Goal: Communication & Community: Answer question/provide support

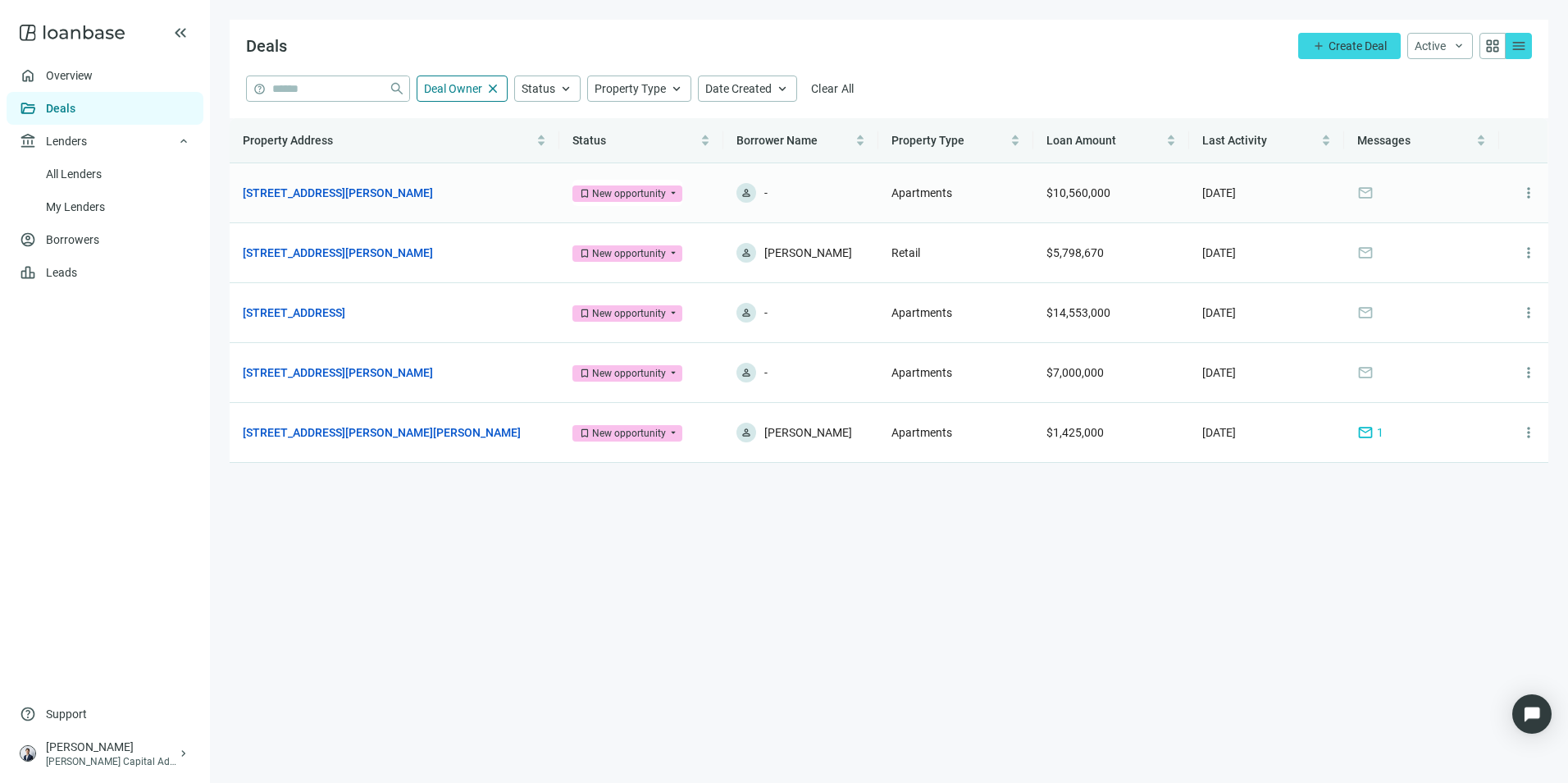
click at [269, 191] on link "[STREET_ADDRESS][PERSON_NAME]" at bounding box center [338, 192] width 190 height 18
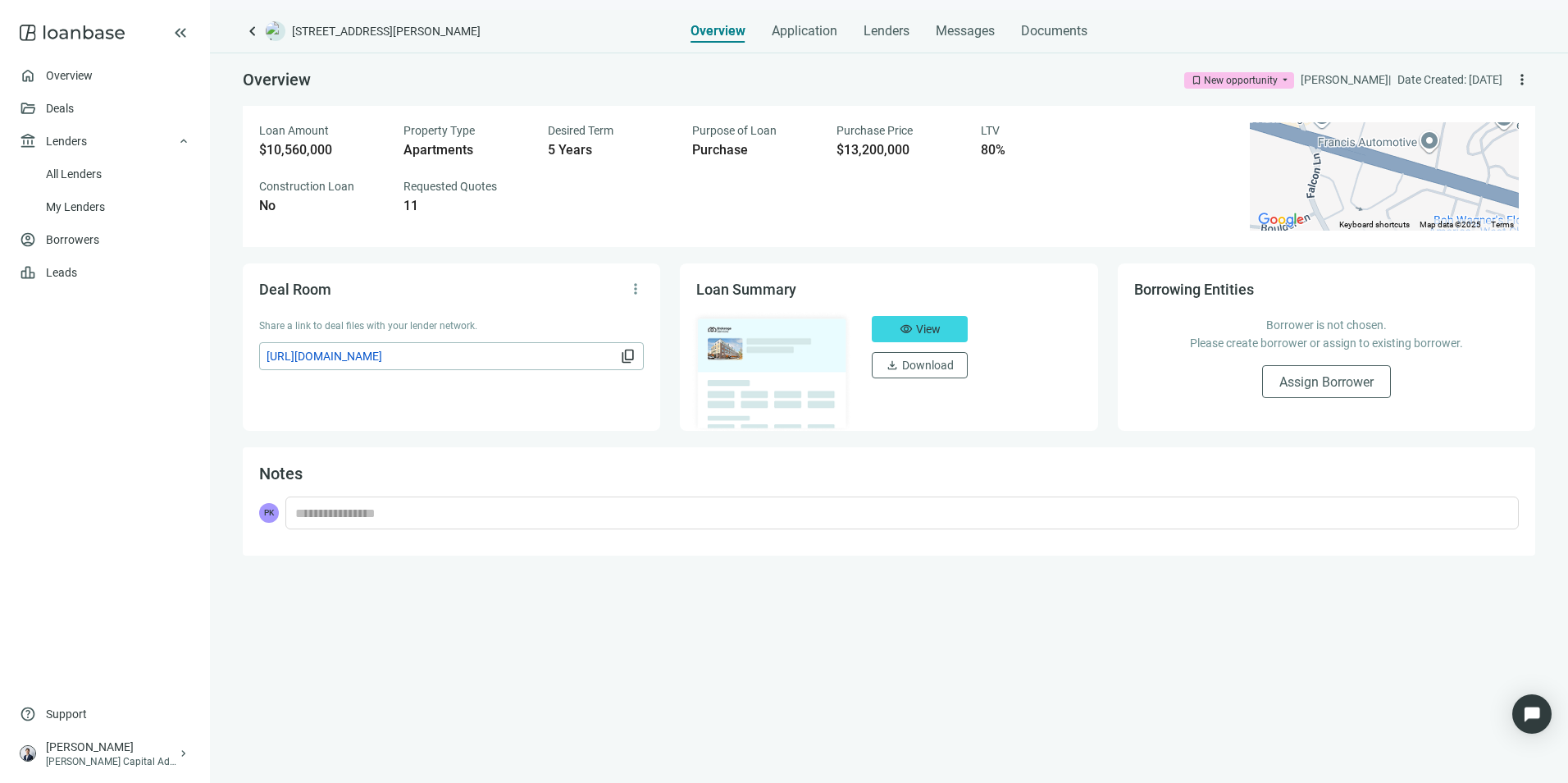
click at [251, 27] on span "keyboard_arrow_left" at bounding box center [253, 31] width 20 height 20
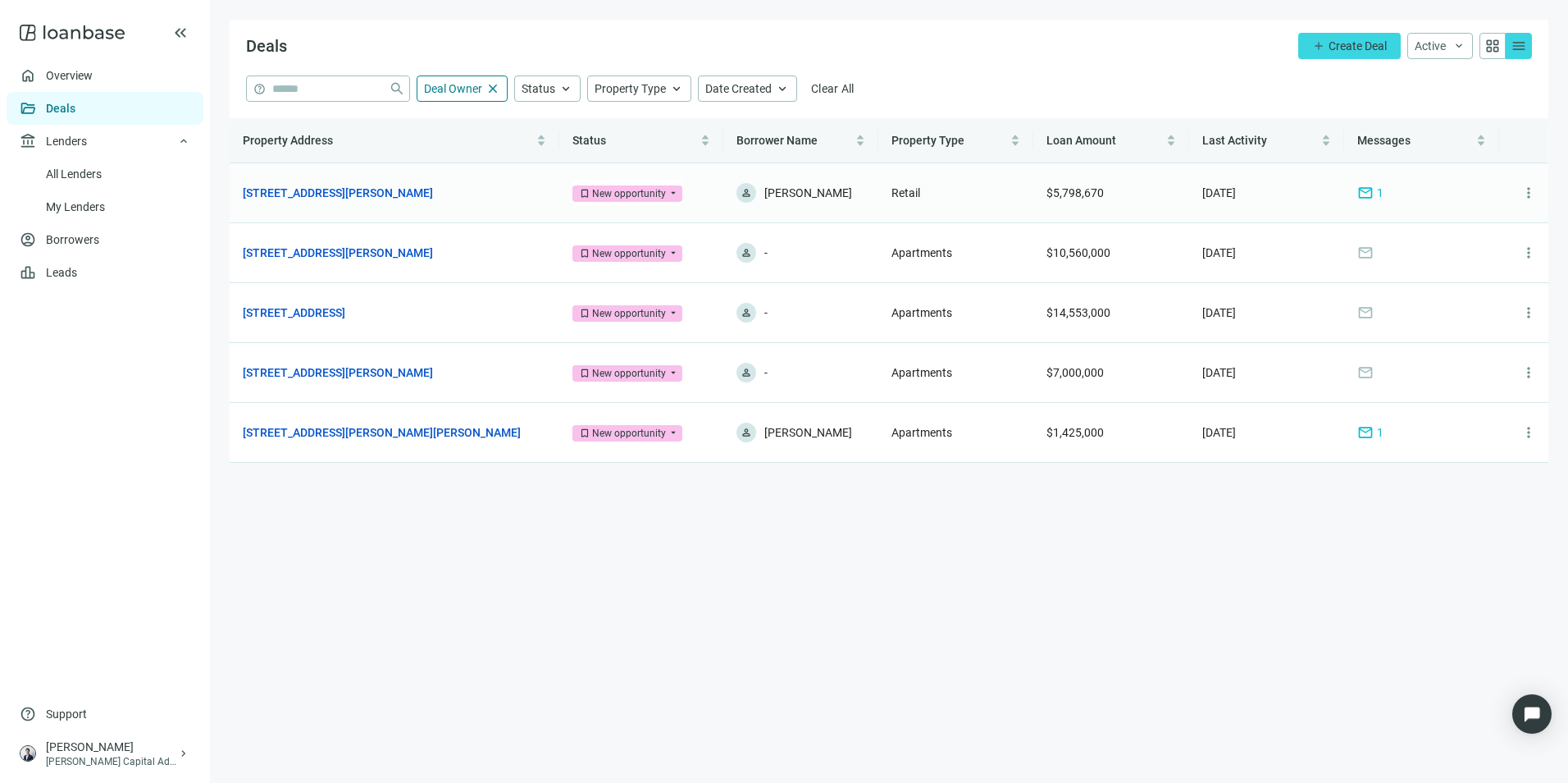
click at [373, 185] on link "[STREET_ADDRESS][PERSON_NAME]" at bounding box center [338, 192] width 190 height 18
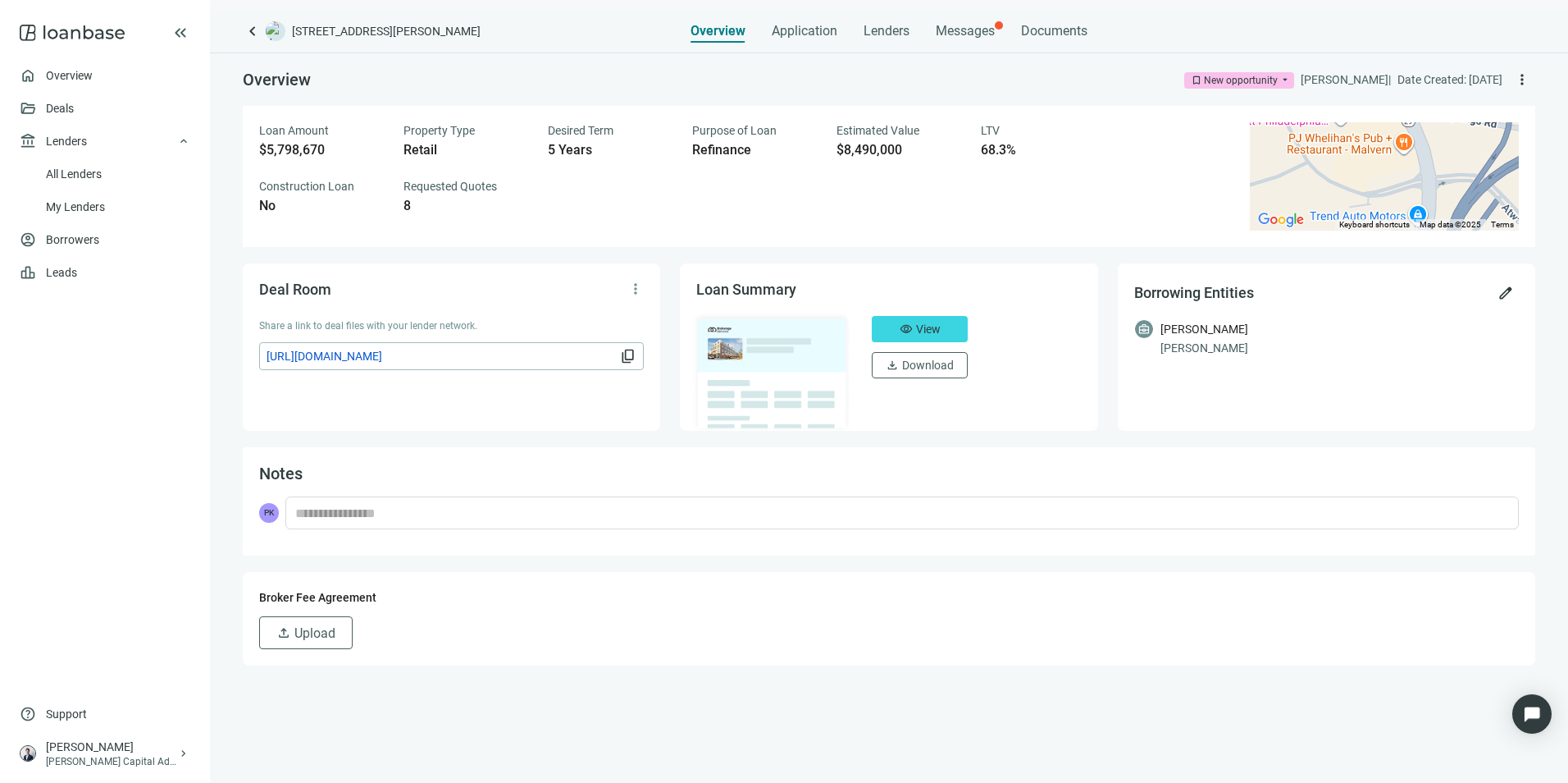
click at [969, 46] on div "keyboard_arrow_left [STREET_ADDRESS][PERSON_NAME] Overview Application Lenders …" at bounding box center [889, 395] width 1358 height 773
click at [970, 36] on span "Messages" at bounding box center [965, 31] width 59 height 16
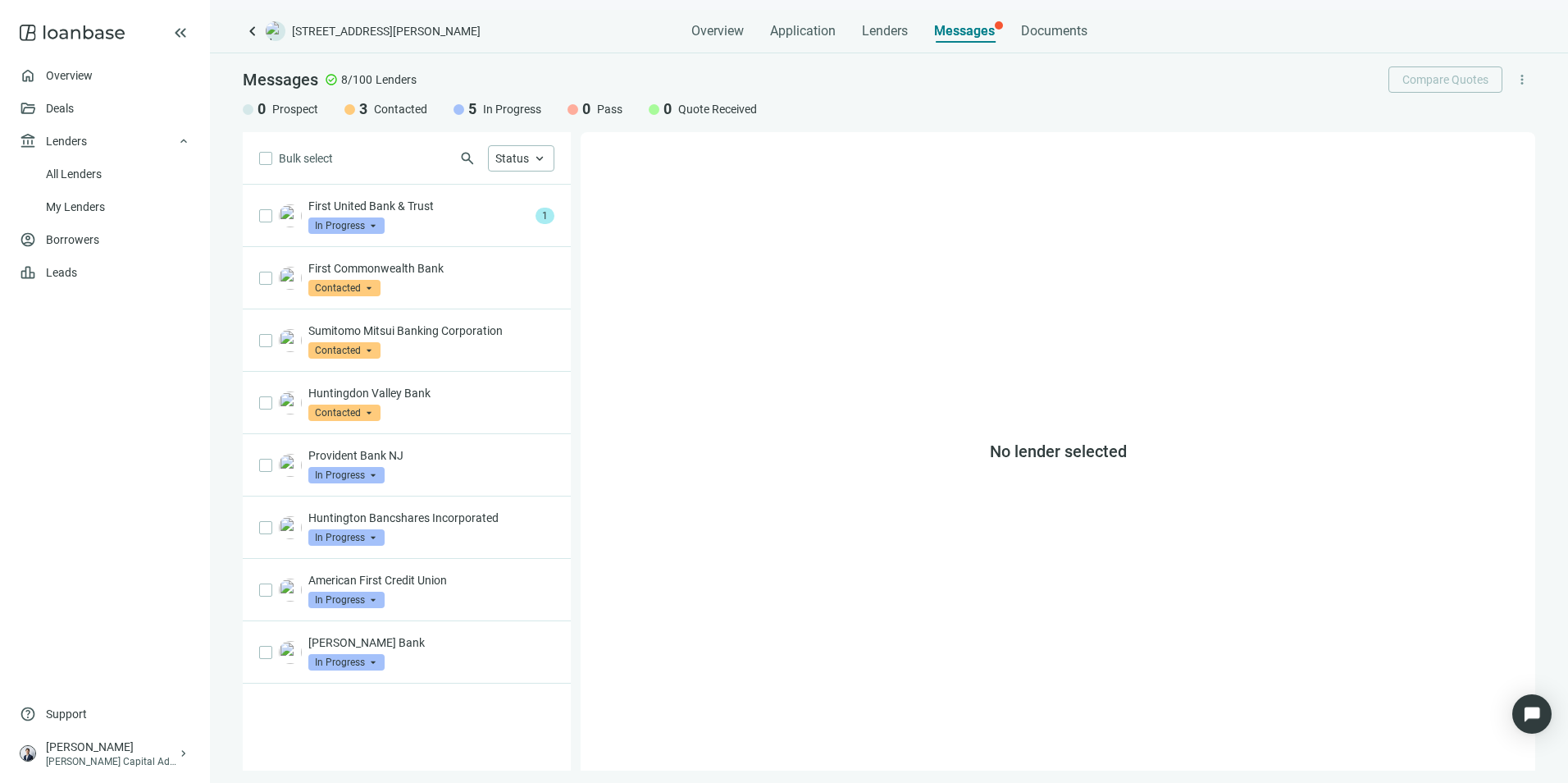
click at [435, 219] on div "First United Bank & Trust In Progress arrow_drop_down" at bounding box center [419, 216] width 221 height 36
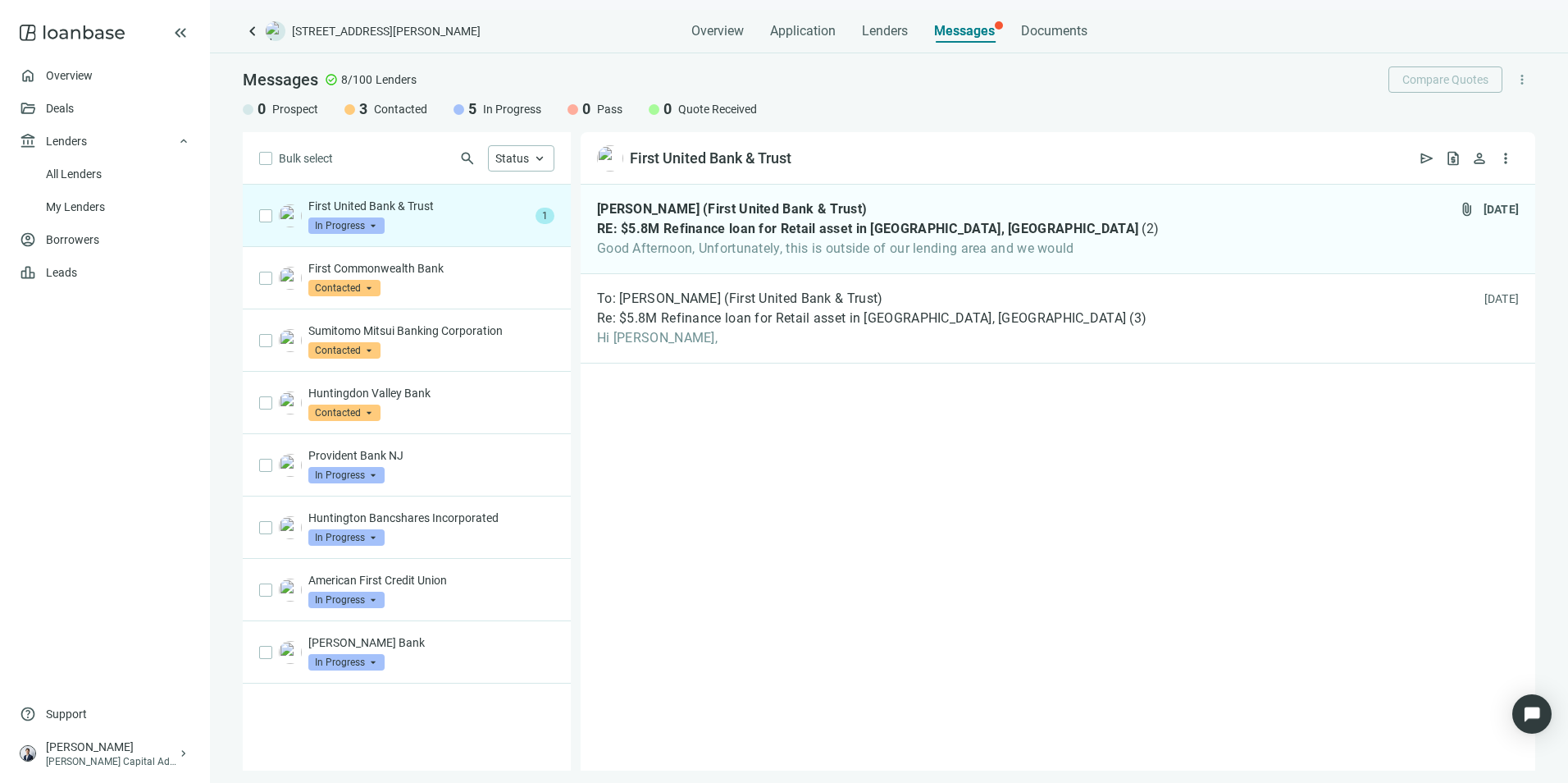
click at [928, 247] on span "Good Afternoon, Unfortunately, this is outside of our lending area and we would" at bounding box center [878, 248] width 562 height 16
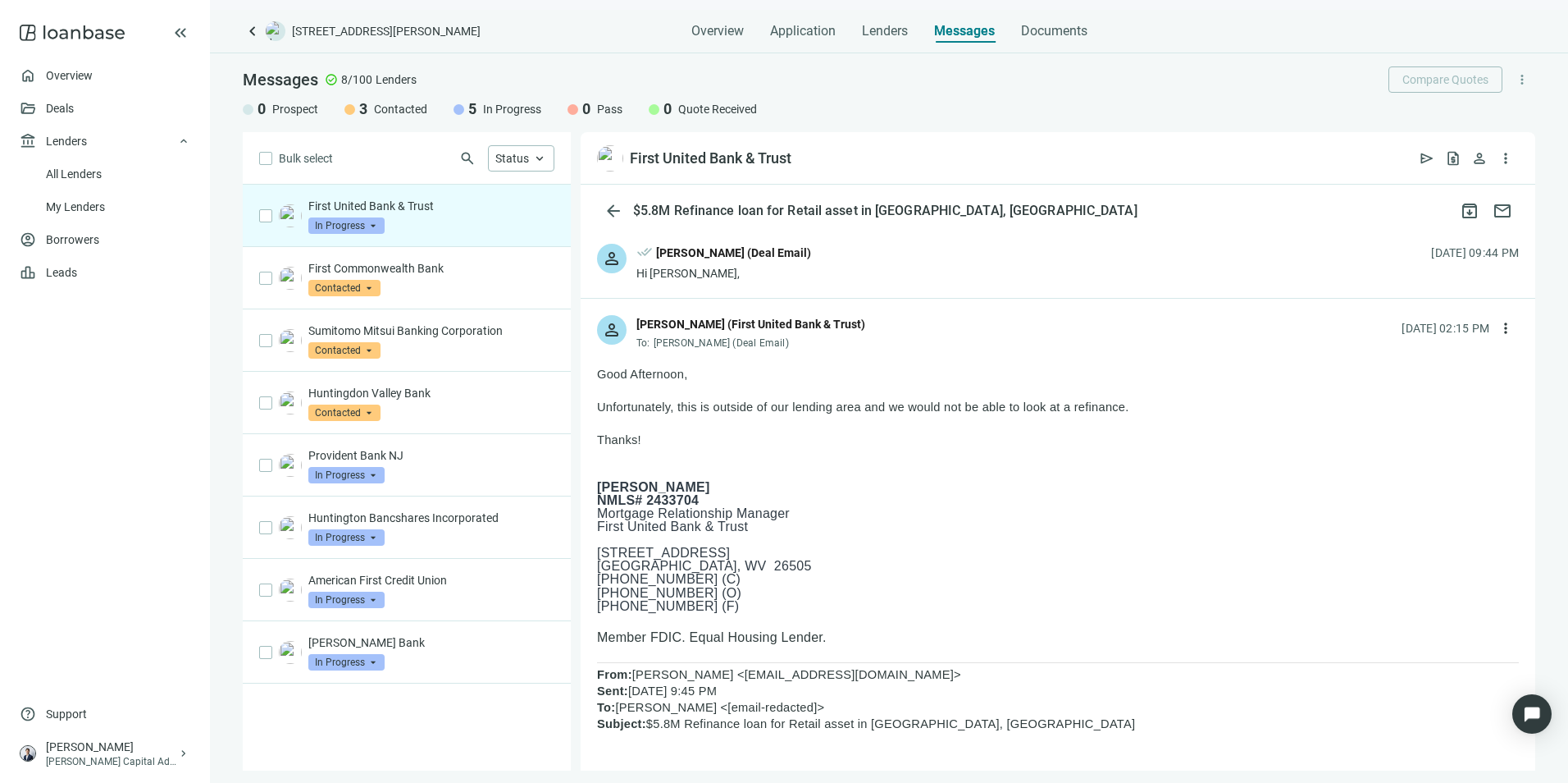
click at [1042, 329] on button "more_vert" at bounding box center [1506, 328] width 26 height 26
click at [1042, 382] on div "reply_all Reply all" at bounding box center [1415, 395] width 174 height 29
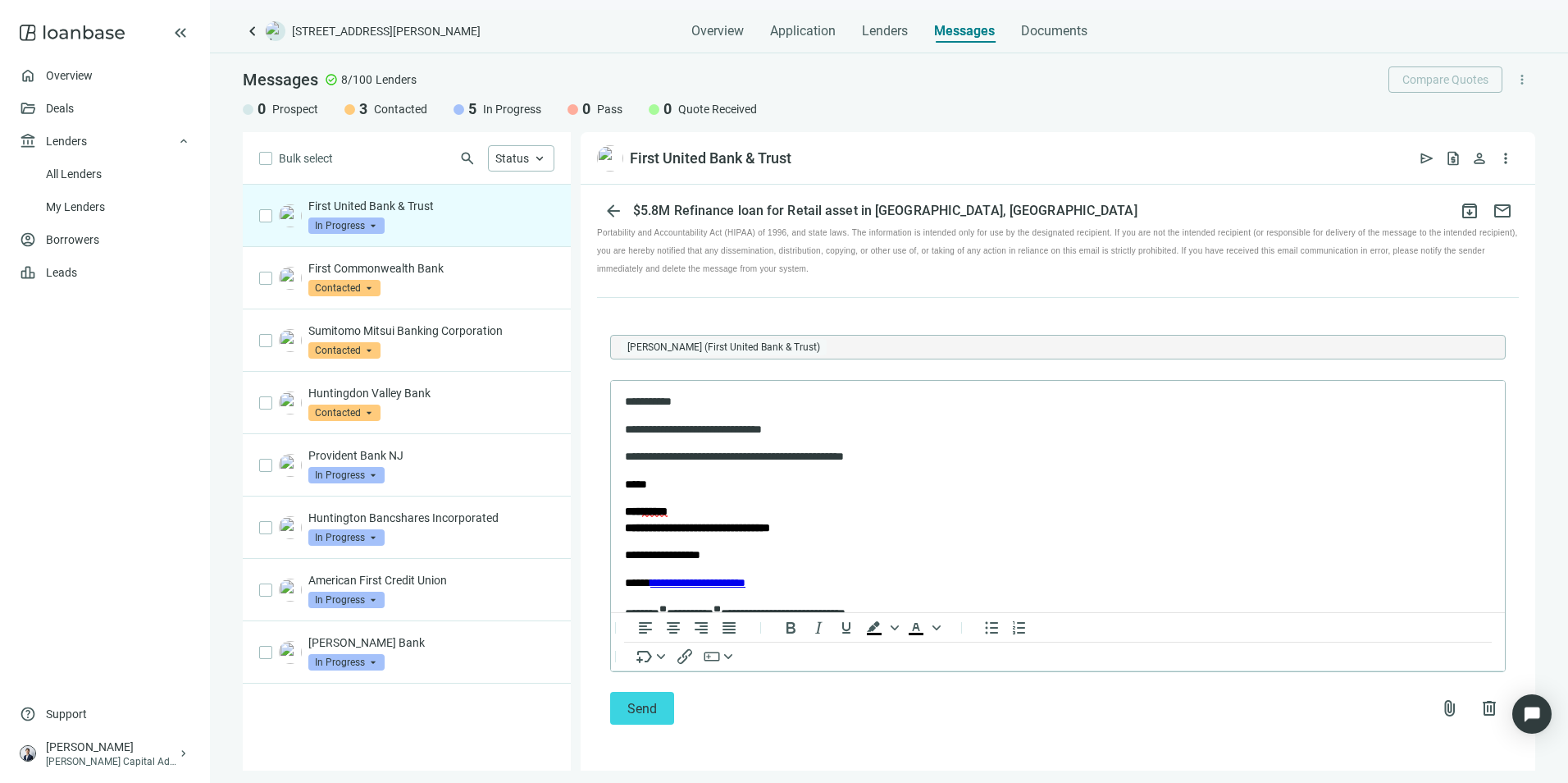
click at [644, 552] on span "Send" at bounding box center [642, 709] width 29 height 16
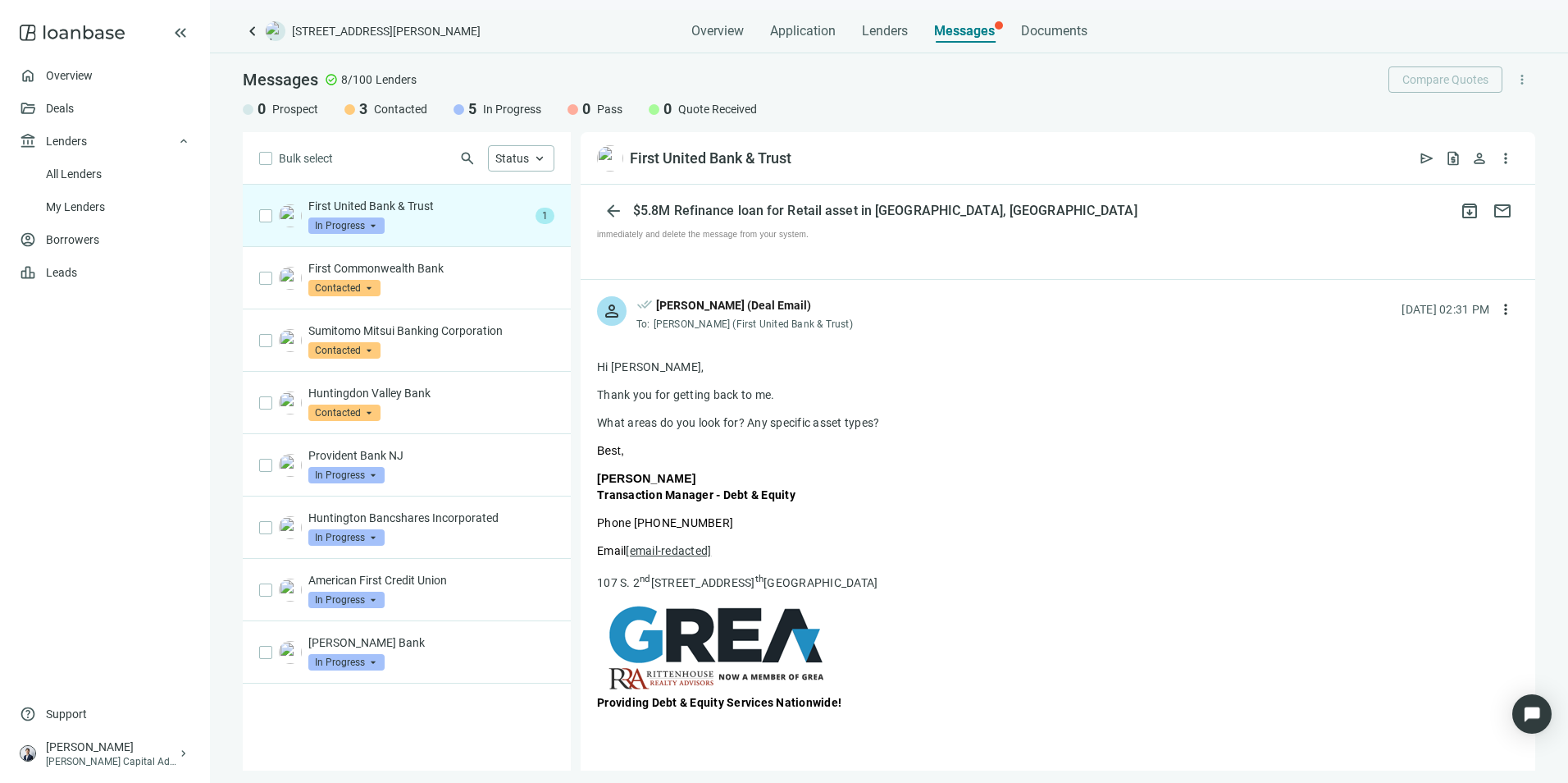
scroll to position [1468, 0]
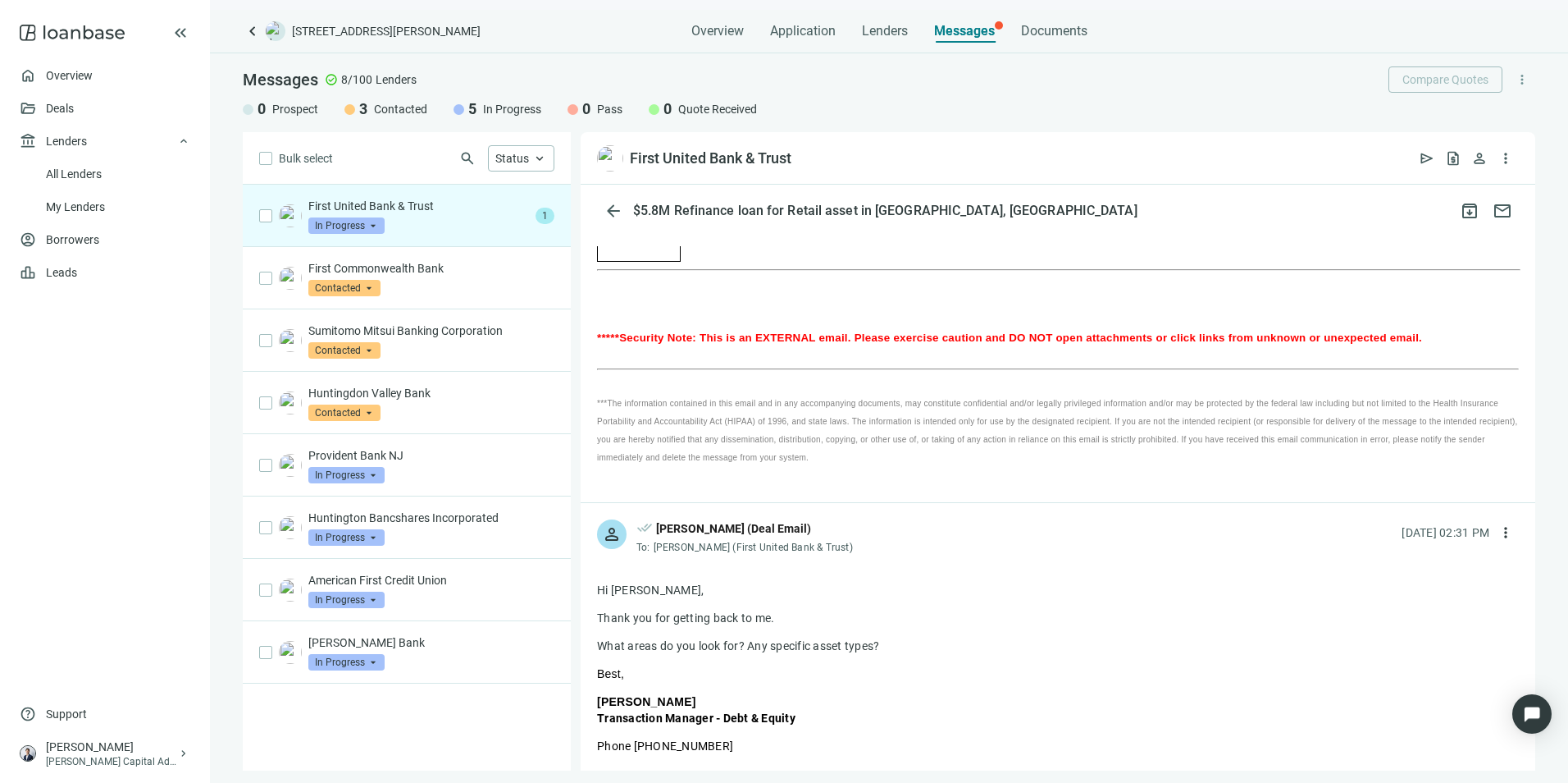
click at [410, 299] on div "First Commonwealth Bank Contacted arrow_drop_down" at bounding box center [406, 278] width 328 height 62
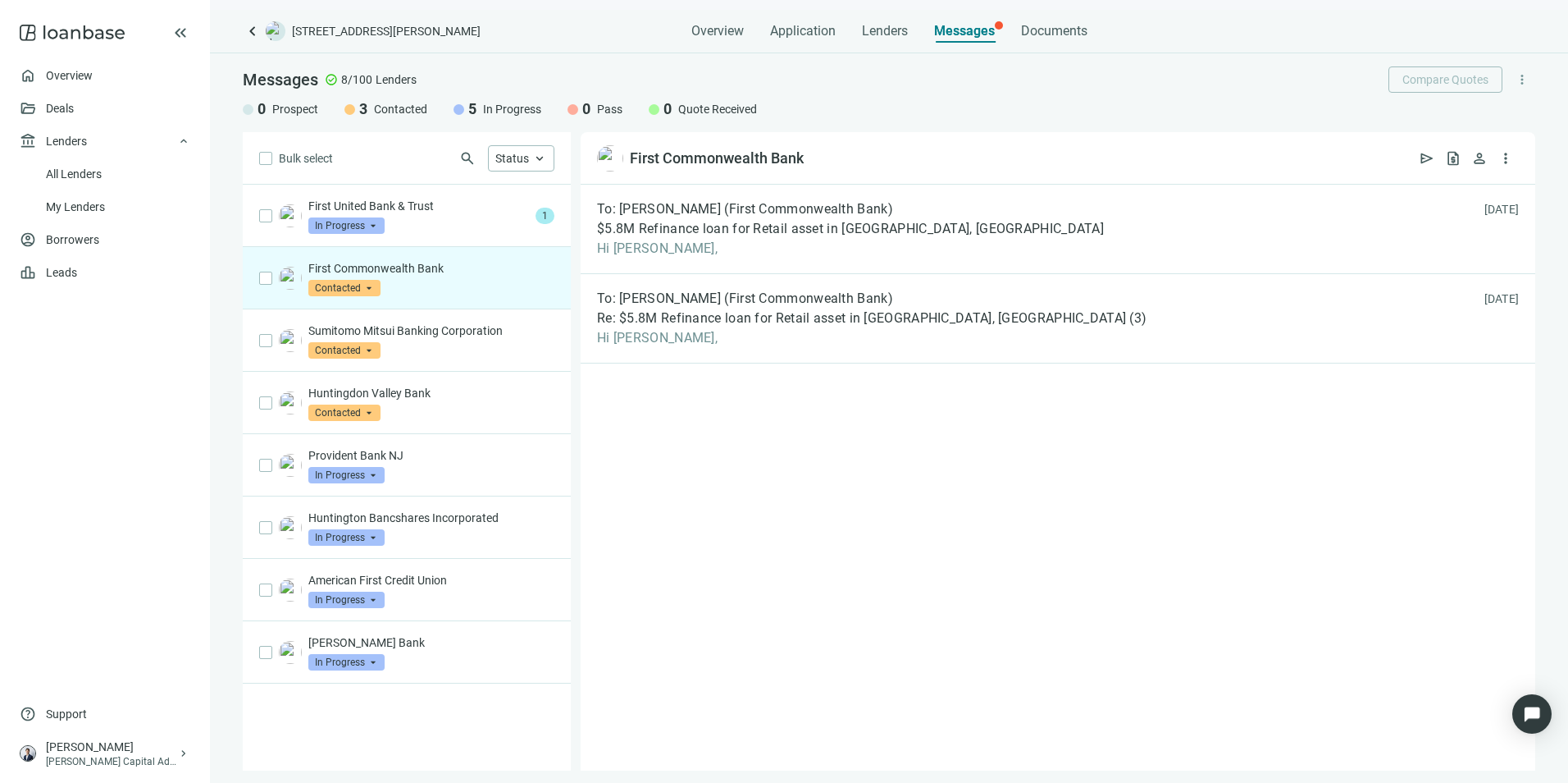
click at [428, 230] on div "First United Bank & Trust In Progress arrow_drop_down" at bounding box center [419, 216] width 221 height 36
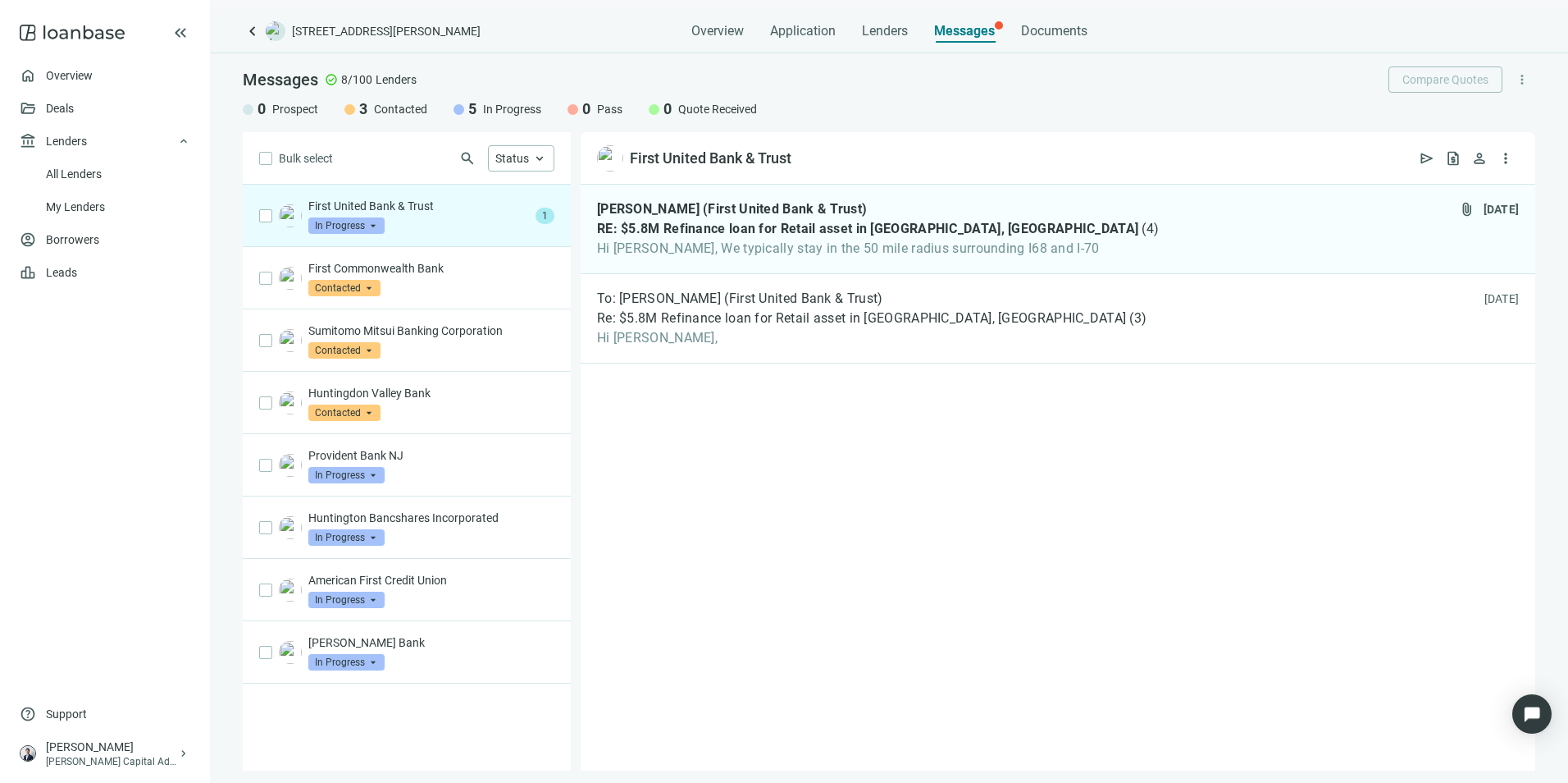
click at [912, 246] on span "Hi [PERSON_NAME], We typically stay in the 50 mile radius surrounding I68 and I…" at bounding box center [878, 248] width 562 height 16
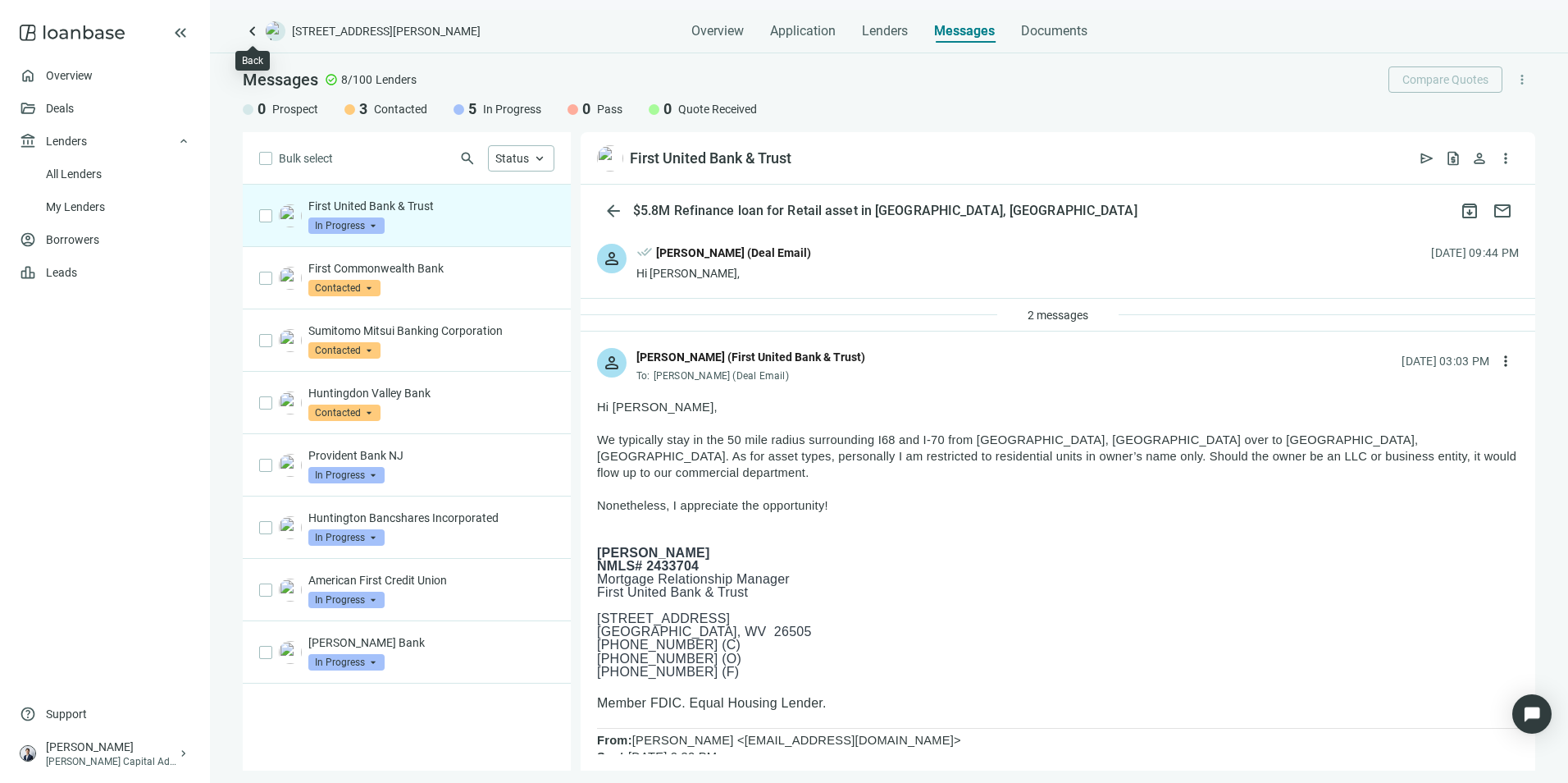
click at [248, 30] on span "keyboard_arrow_left" at bounding box center [253, 31] width 20 height 20
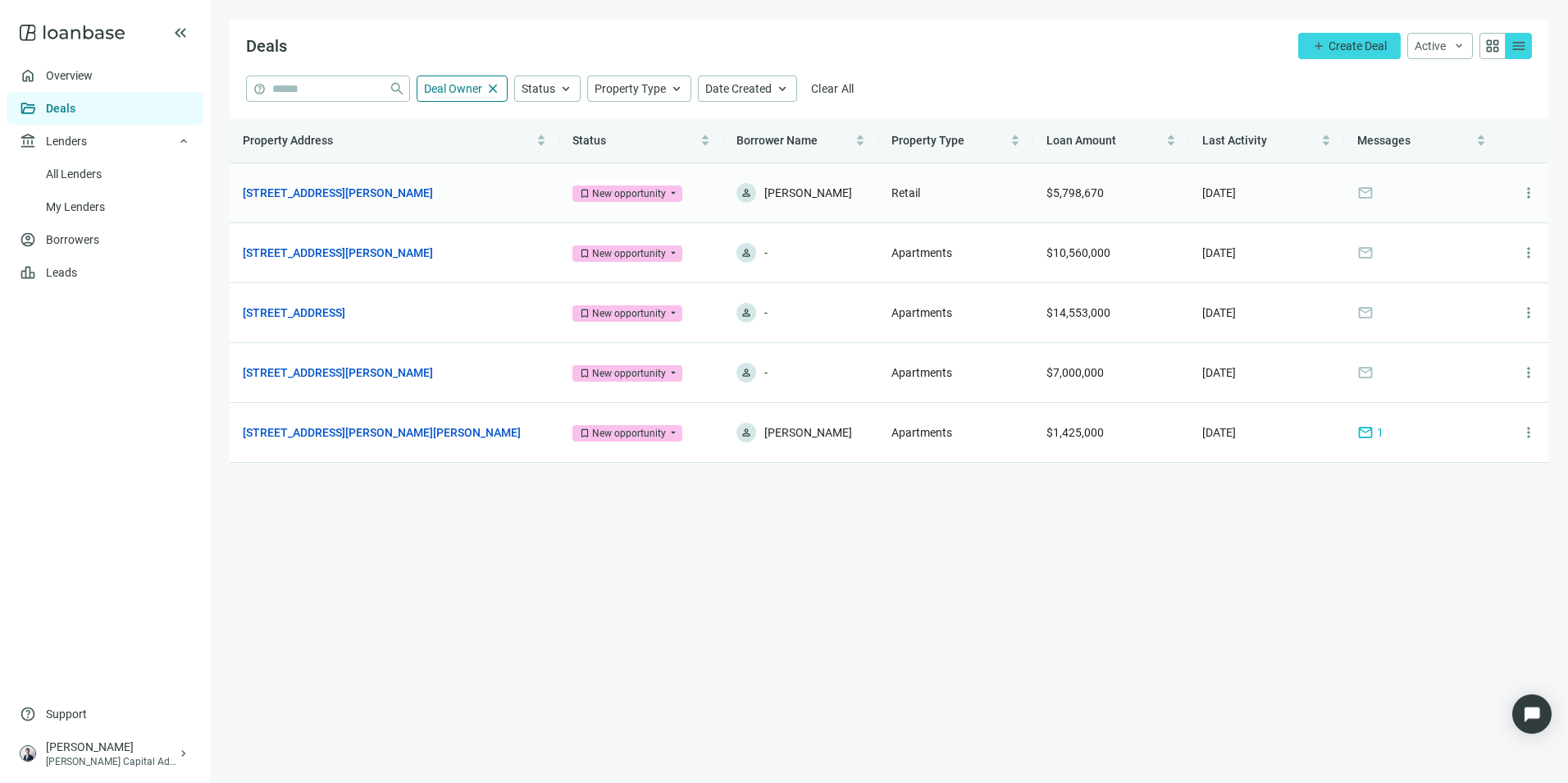
click at [367, 189] on link "[STREET_ADDRESS][PERSON_NAME]" at bounding box center [338, 192] width 190 height 18
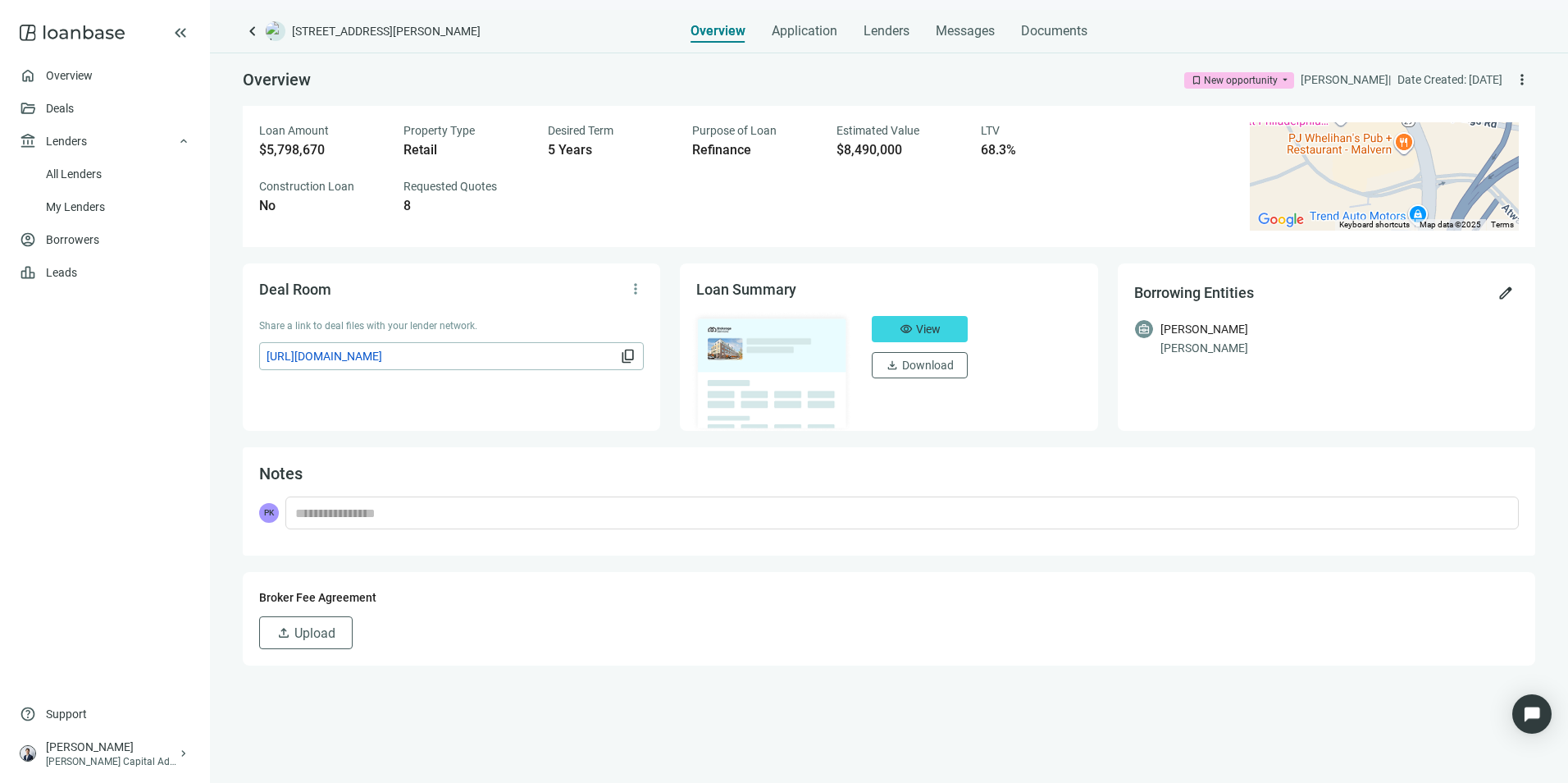
click at [961, 34] on span "Messages" at bounding box center [965, 31] width 59 height 16
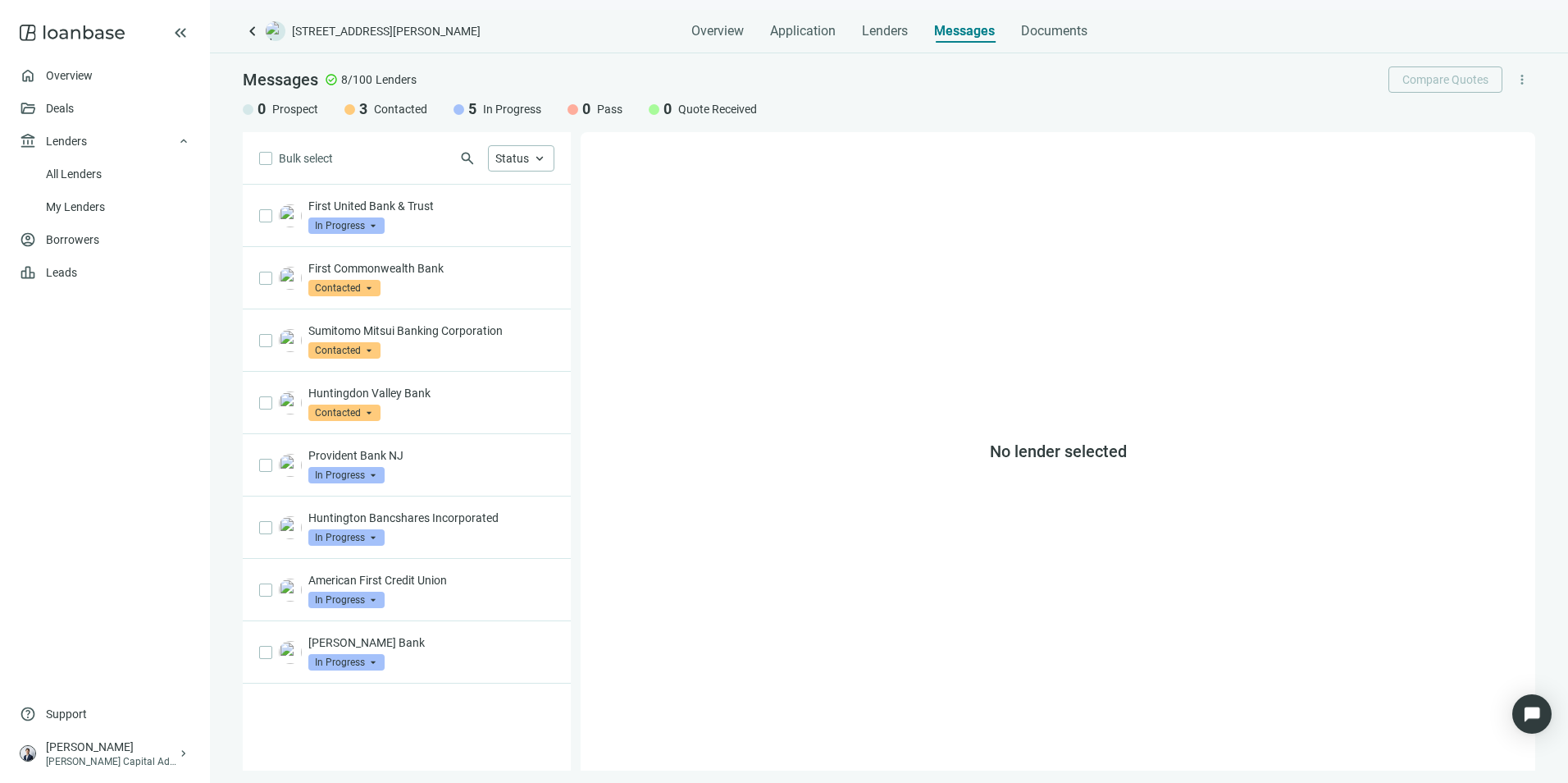
click at [456, 204] on p "First United Bank & Trust" at bounding box center [432, 206] width 246 height 16
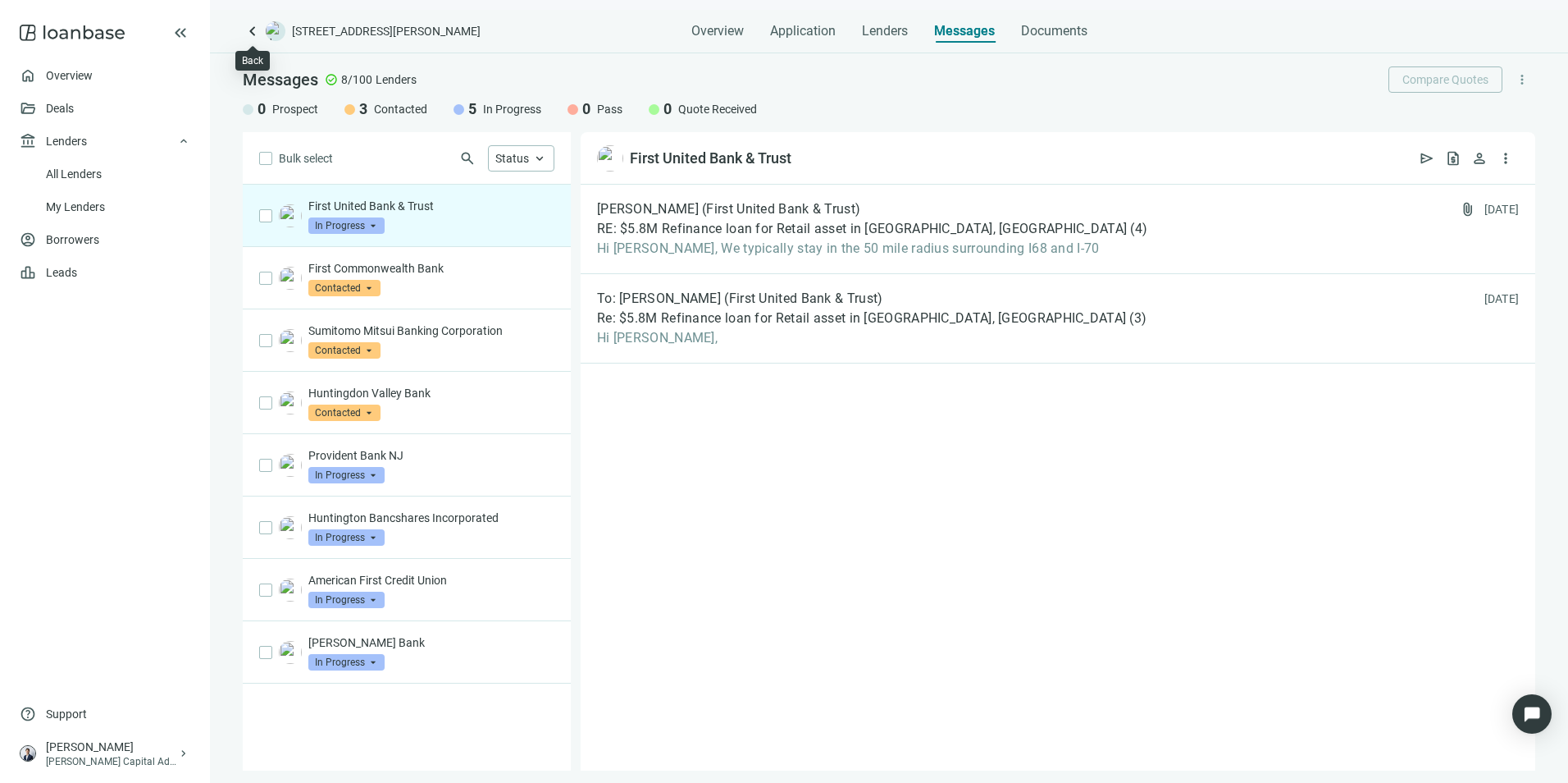
click at [246, 34] on span "keyboard_arrow_left" at bounding box center [253, 31] width 20 height 20
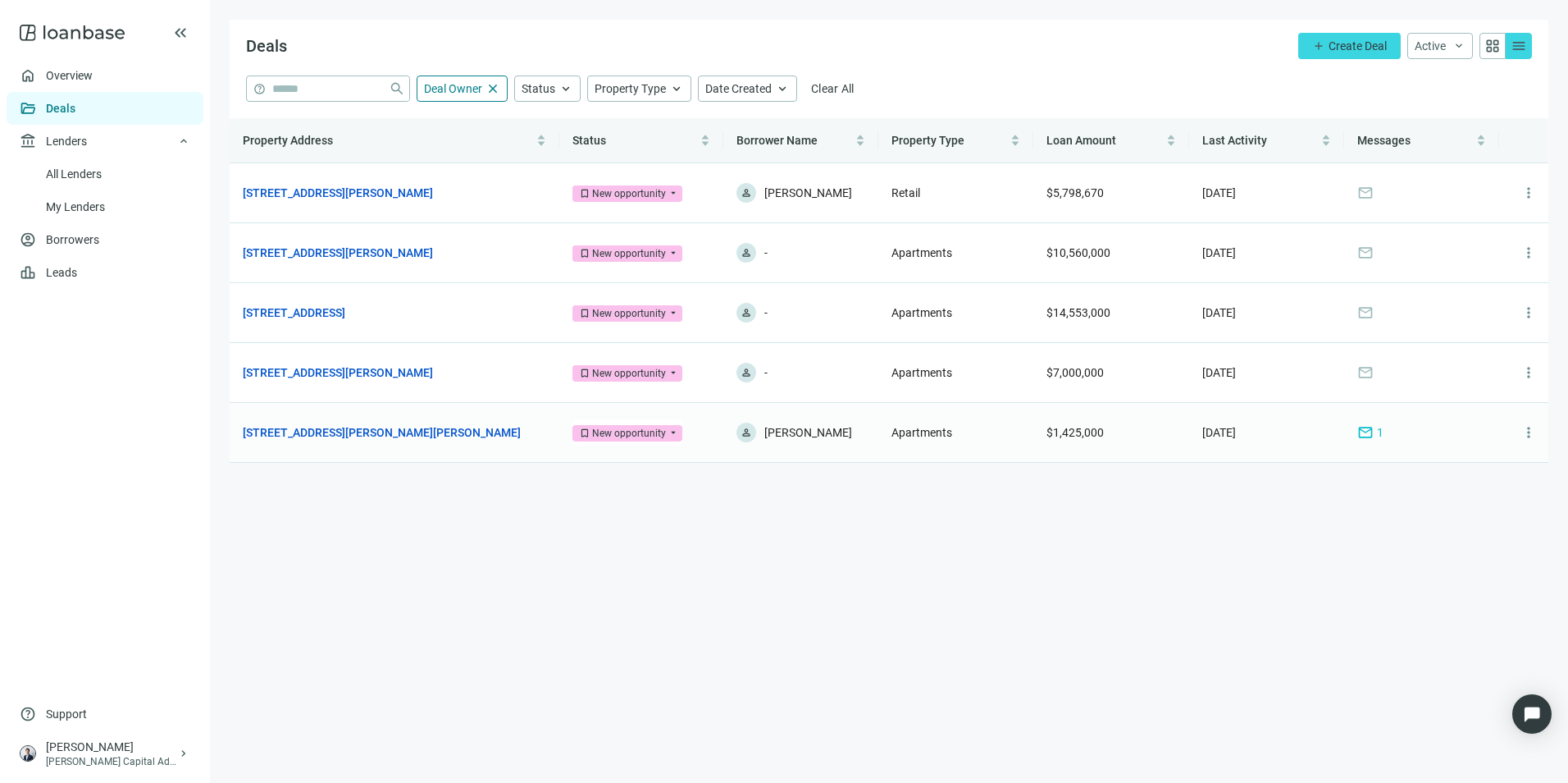
click at [380, 429] on link "[STREET_ADDRESS][PERSON_NAME][PERSON_NAME]" at bounding box center [381, 432] width 278 height 18
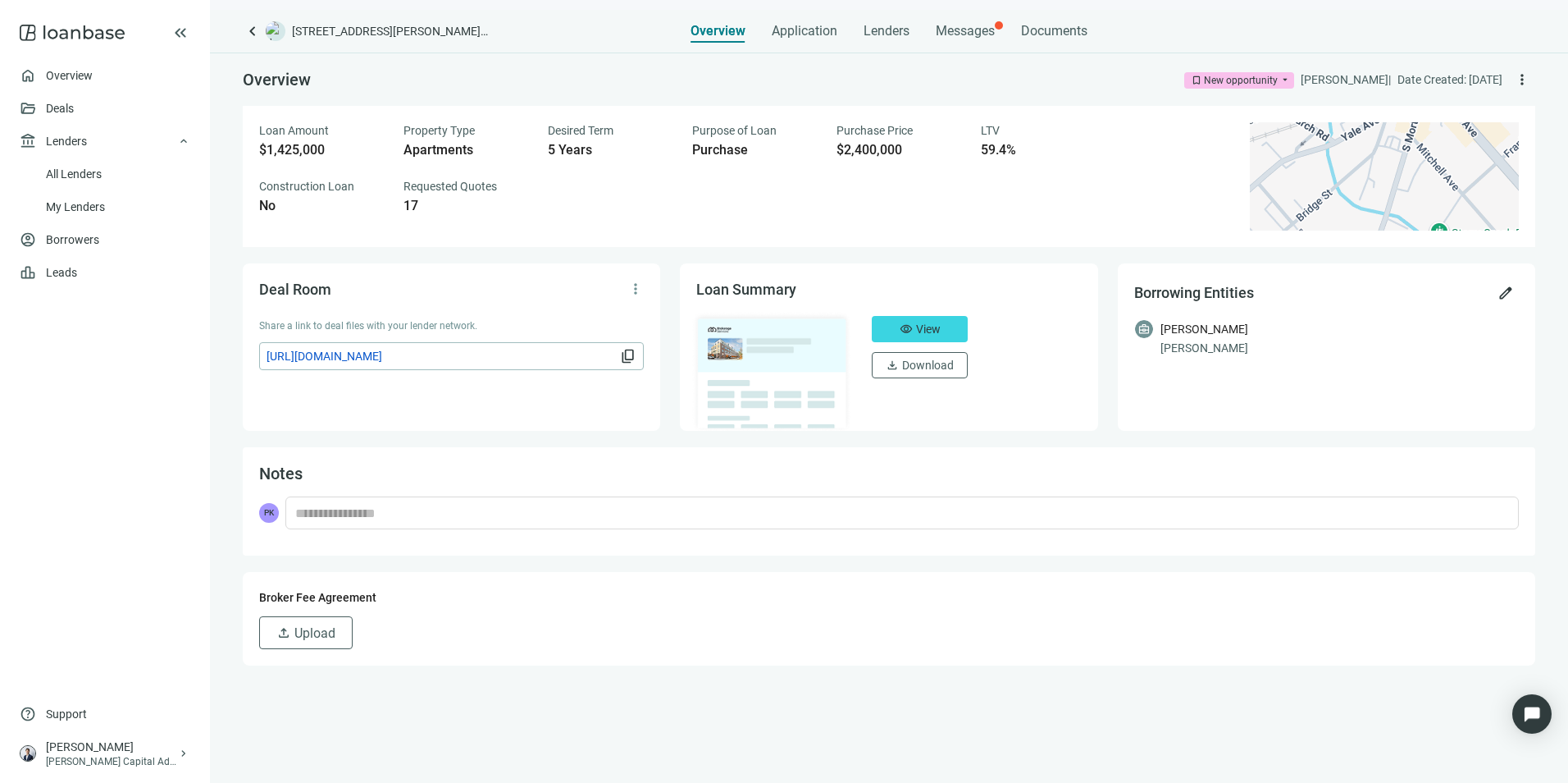
click at [252, 35] on span "keyboard_arrow_left" at bounding box center [253, 31] width 20 height 20
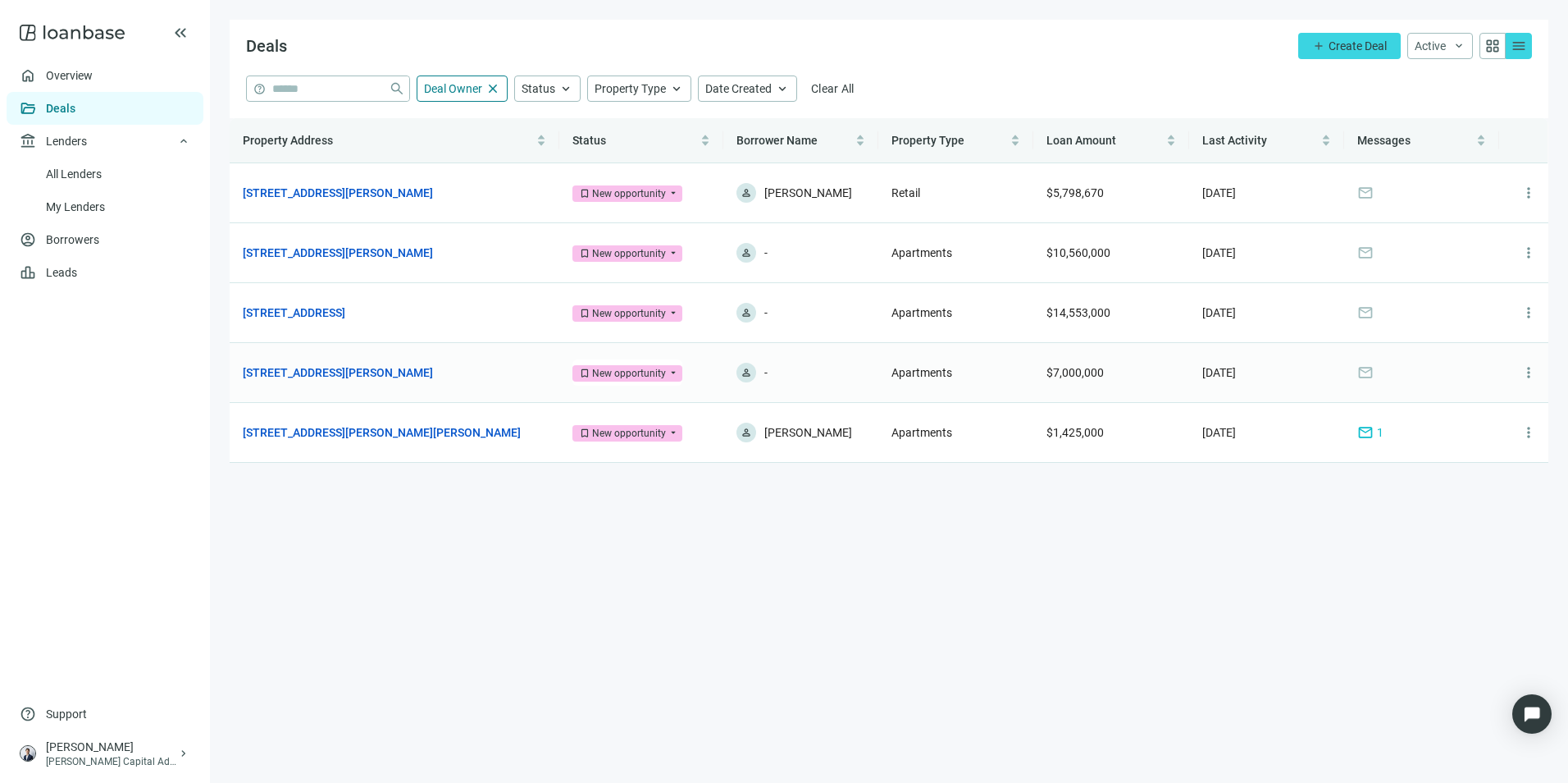
click at [338, 363] on link "[STREET_ADDRESS][PERSON_NAME]" at bounding box center [338, 372] width 190 height 18
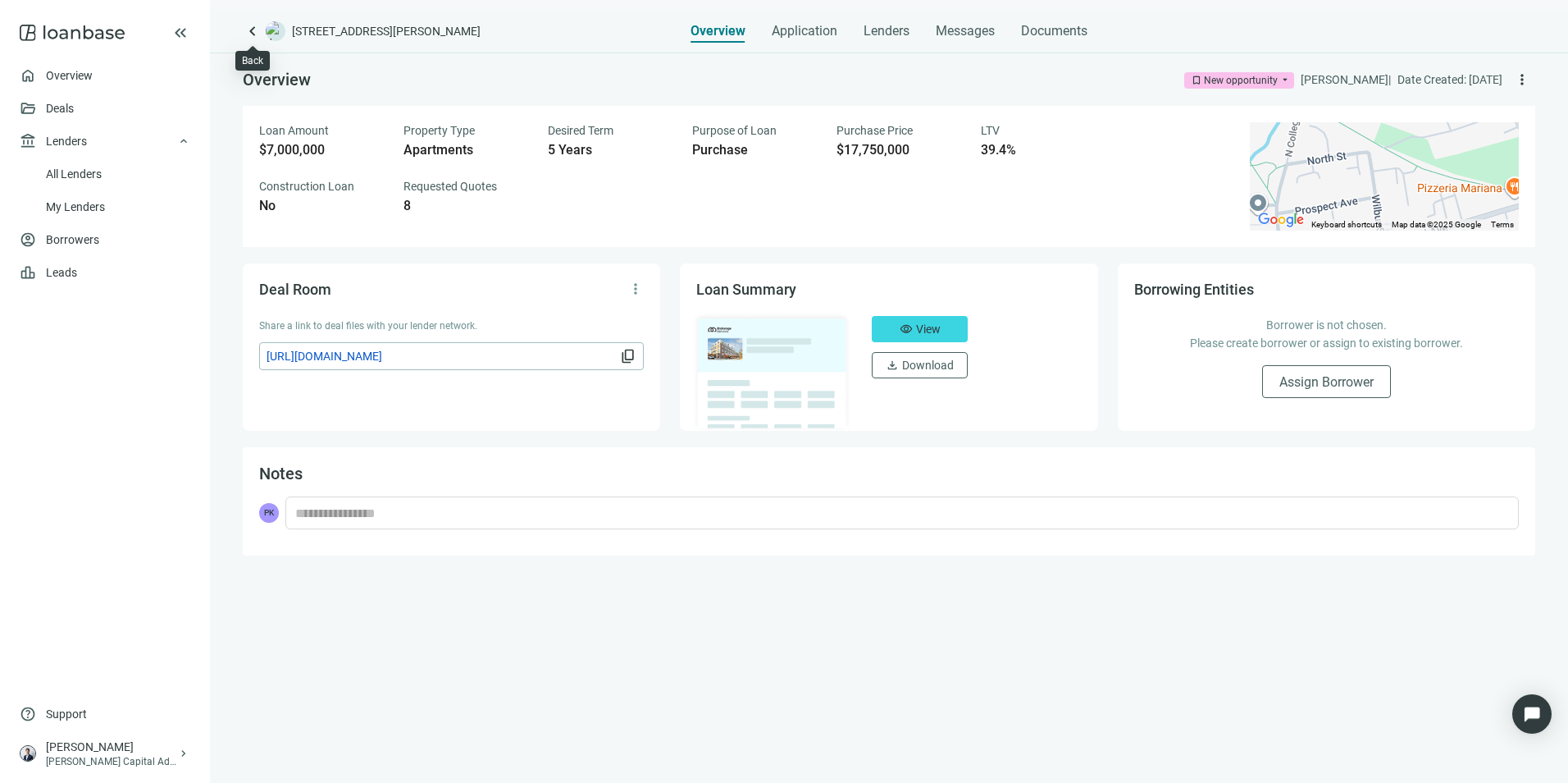
click at [253, 37] on span "keyboard_arrow_left" at bounding box center [253, 31] width 20 height 20
